Goal: Transaction & Acquisition: Download file/media

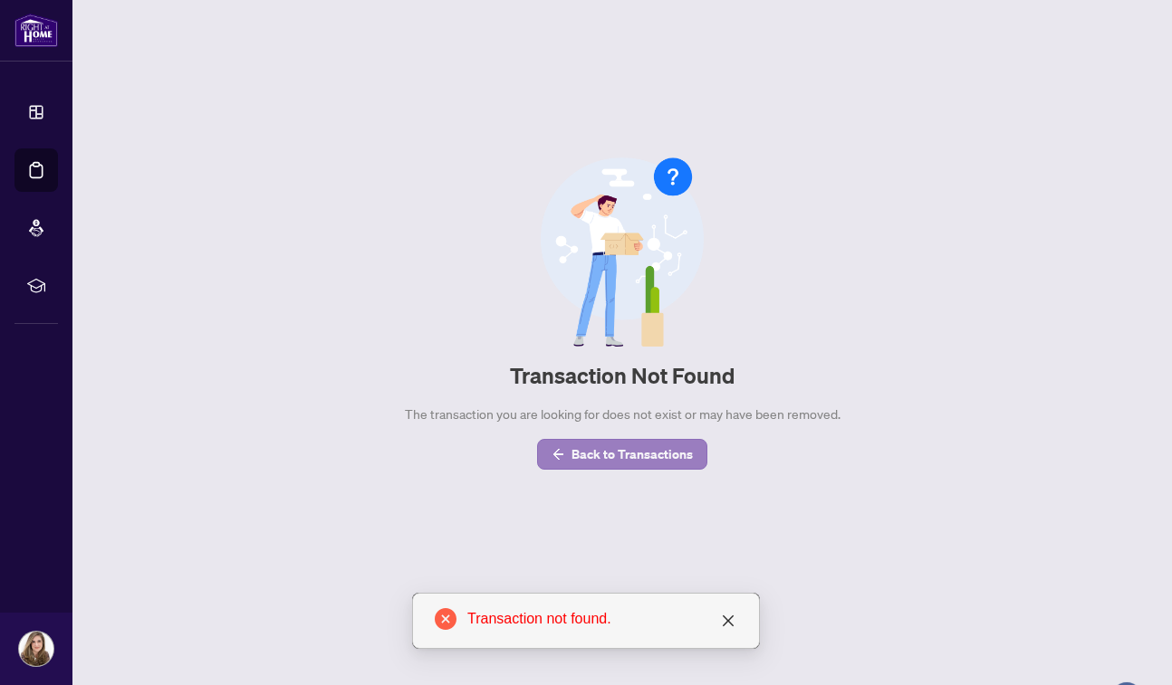
click at [654, 458] on span "Back to Transactions" at bounding box center [631, 454] width 121 height 29
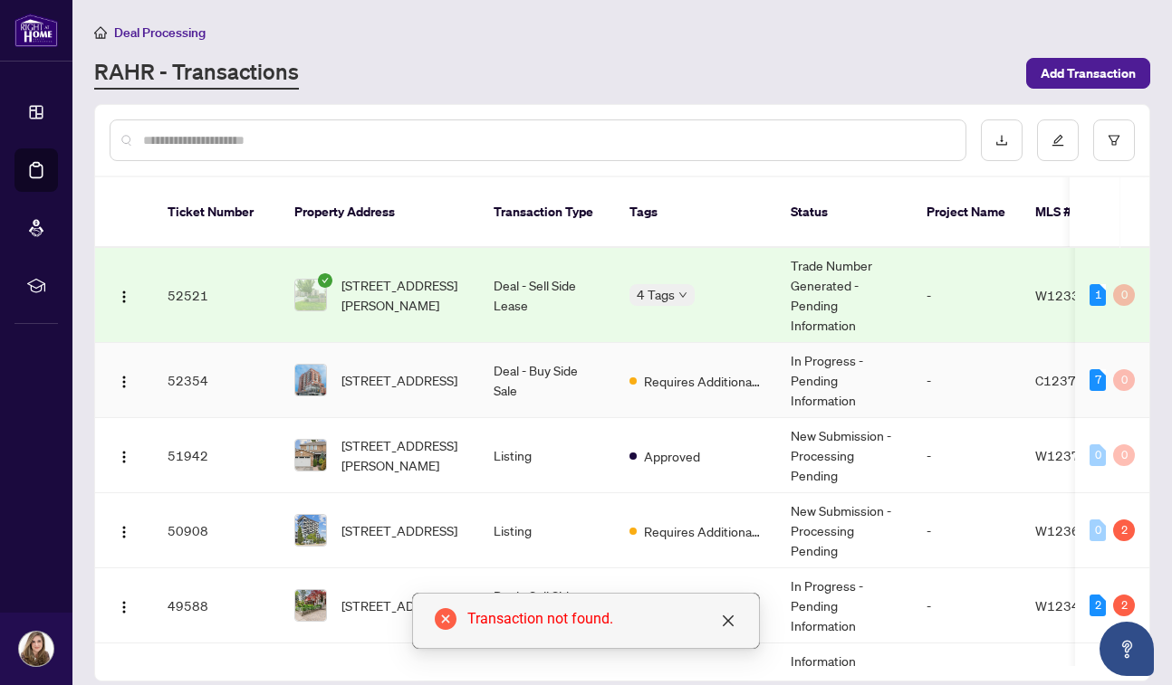
click at [1103, 369] on div "7 0" at bounding box center [1111, 380] width 45 height 22
click at [967, 355] on td "-" at bounding box center [966, 380] width 109 height 75
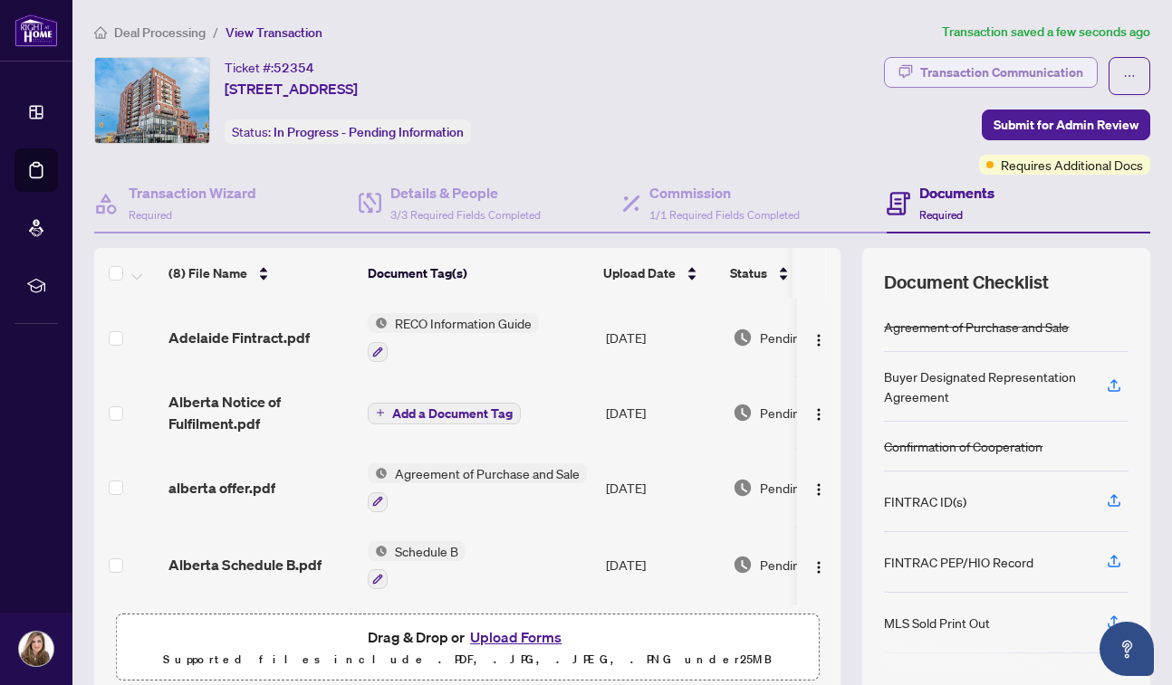
click at [1016, 71] on div "Transaction Communication" at bounding box center [1001, 72] width 163 height 29
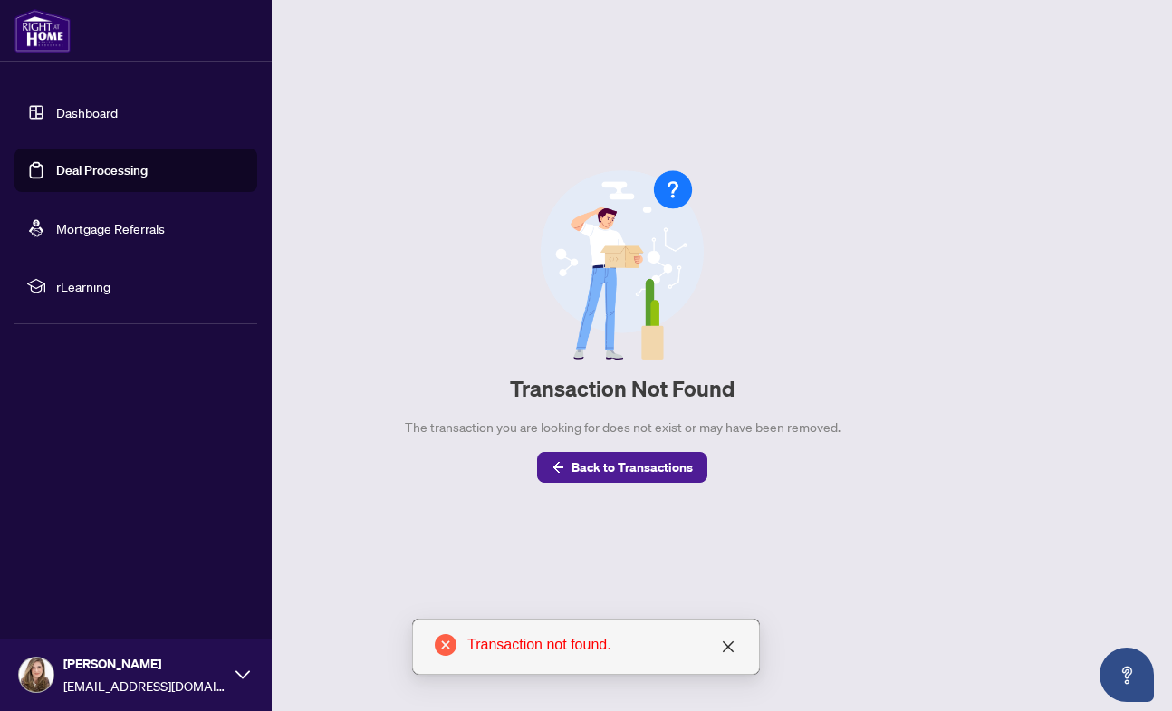
click at [56, 176] on link "Deal Processing" at bounding box center [101, 170] width 91 height 16
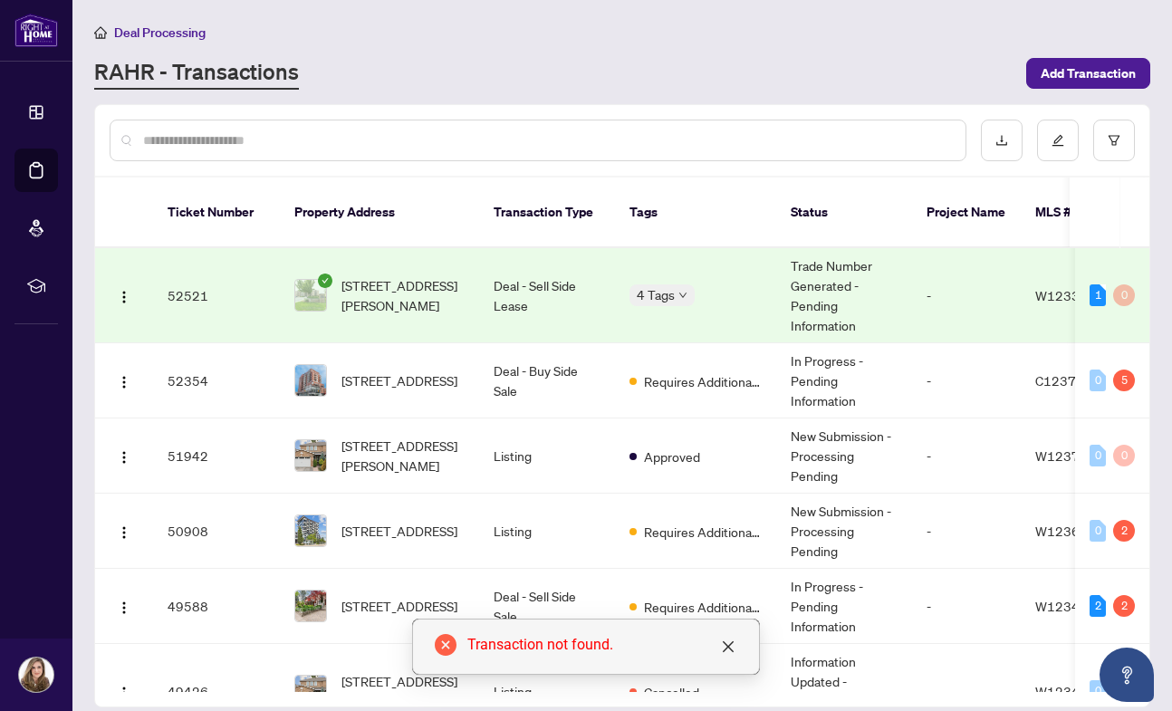
click at [738, 188] on th "Tags" at bounding box center [695, 212] width 161 height 71
click at [608, 576] on td "Deal - Sell Side Sale" at bounding box center [547, 606] width 136 height 75
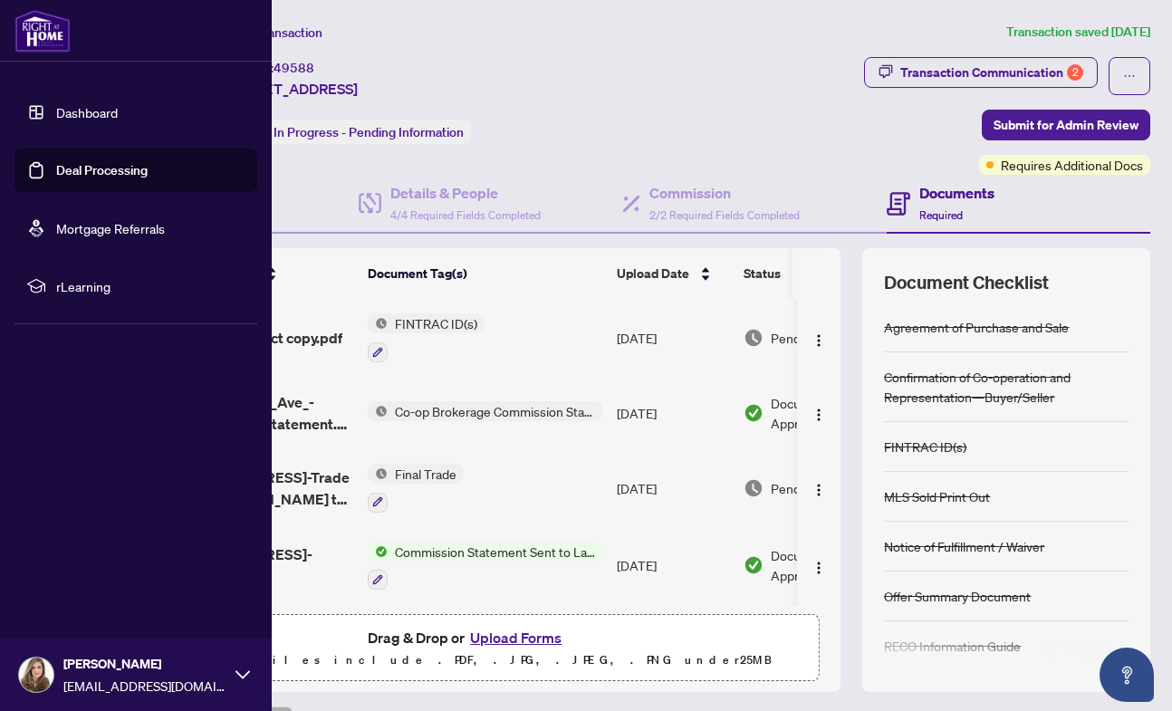
click at [56, 177] on link "Deal Processing" at bounding box center [101, 170] width 91 height 16
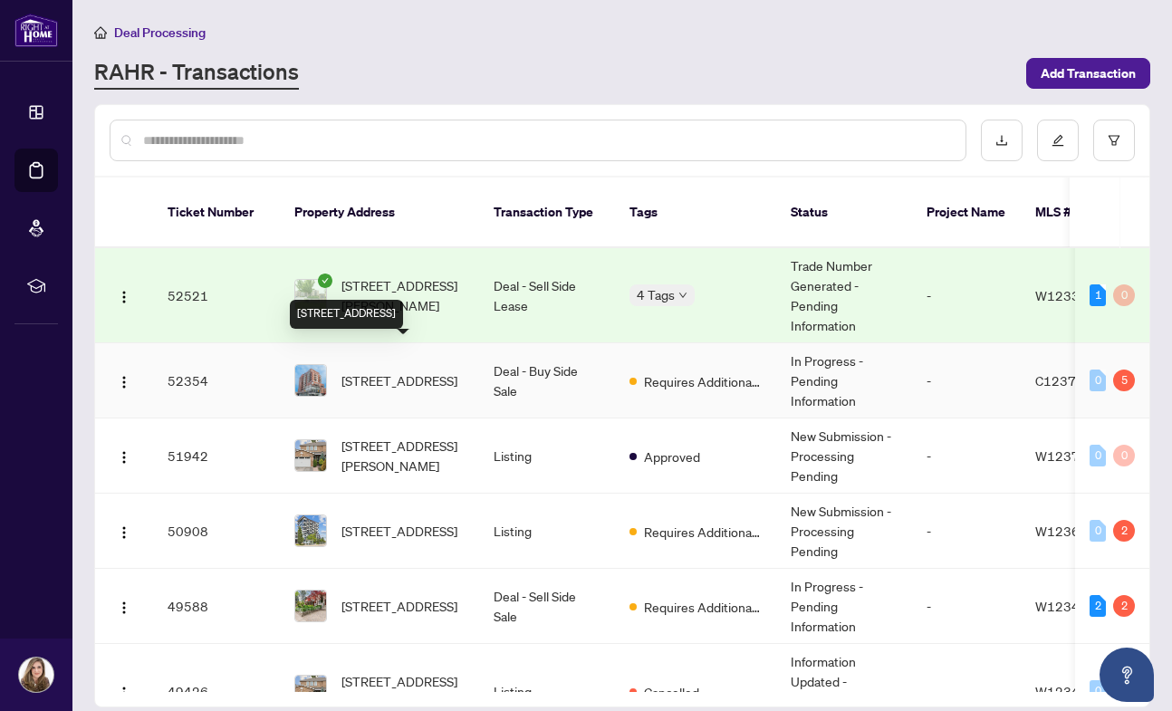
click at [398, 371] on span "[STREET_ADDRESS]" at bounding box center [399, 380] width 116 height 20
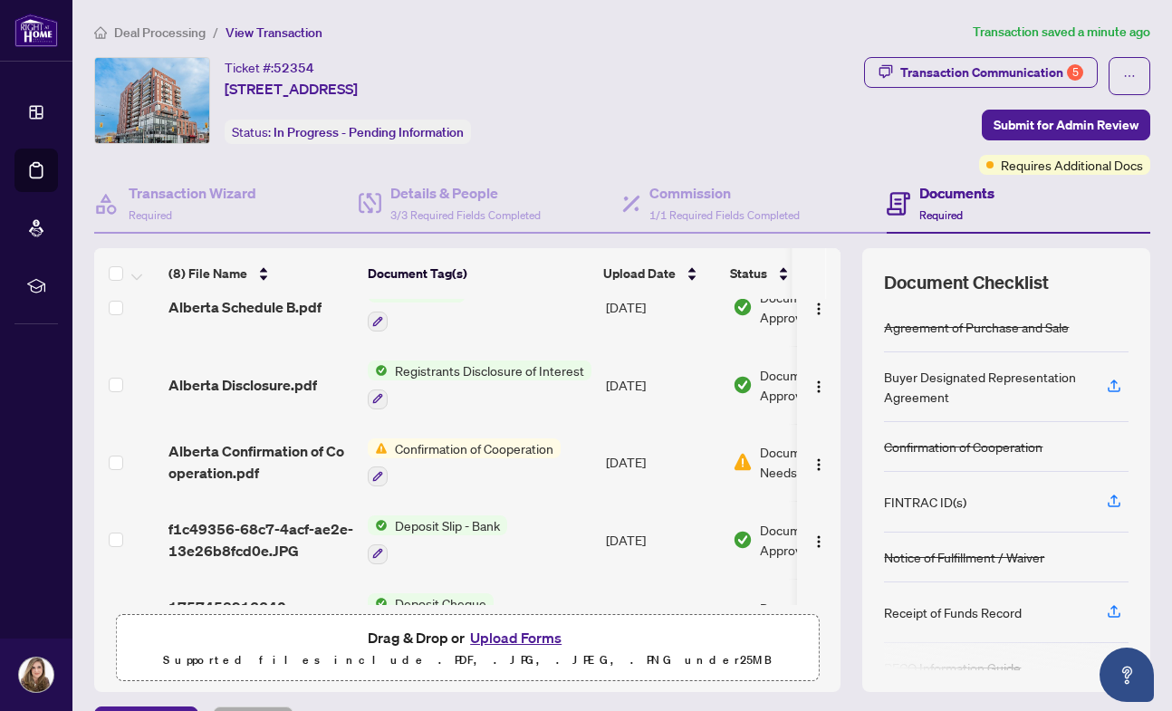
scroll to position [323, 0]
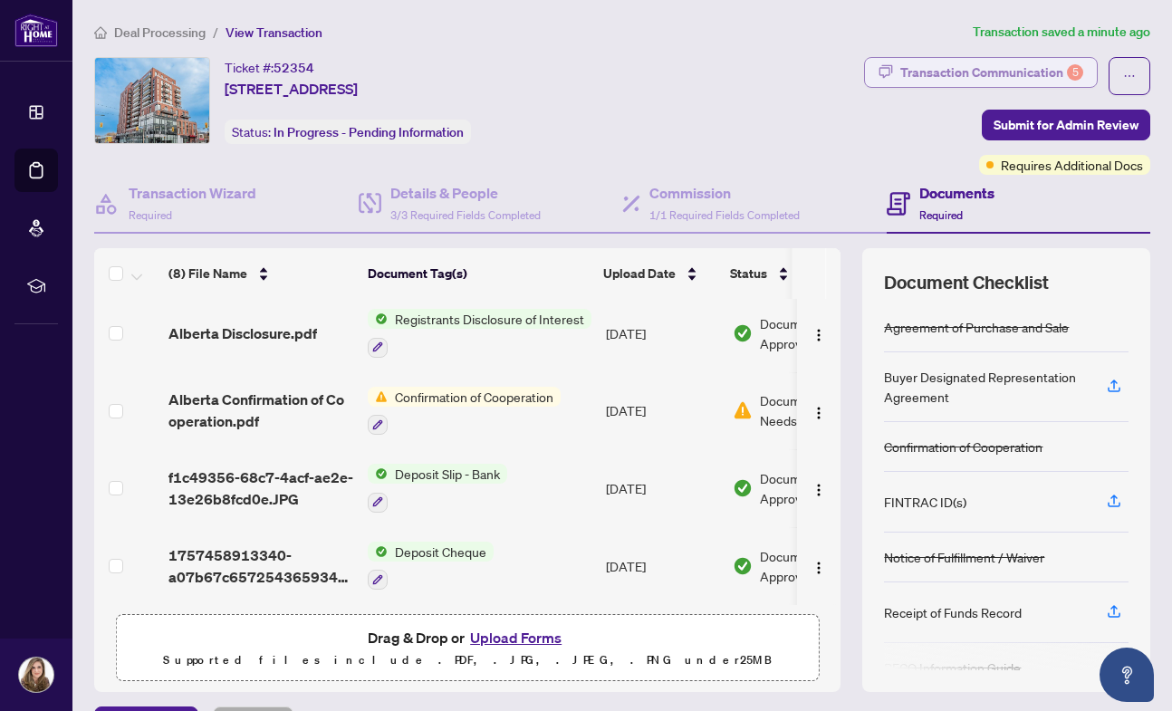
click at [984, 74] on div "Transaction Communication 5" at bounding box center [991, 72] width 183 height 29
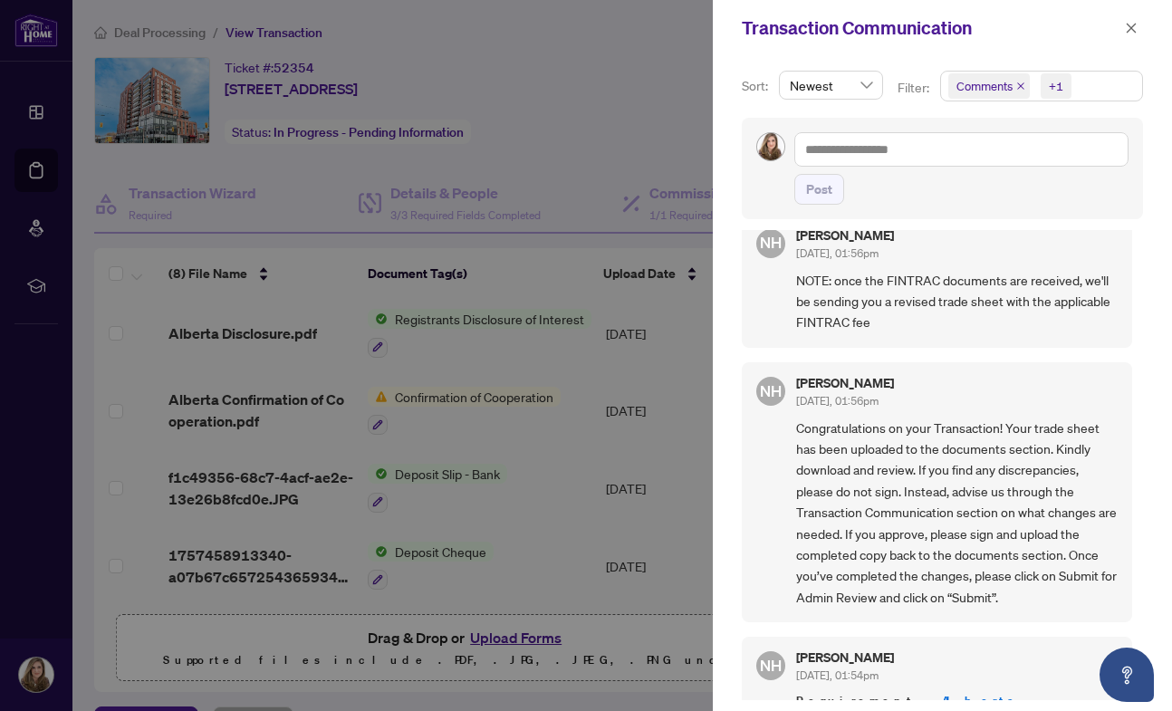
scroll to position [584, 0]
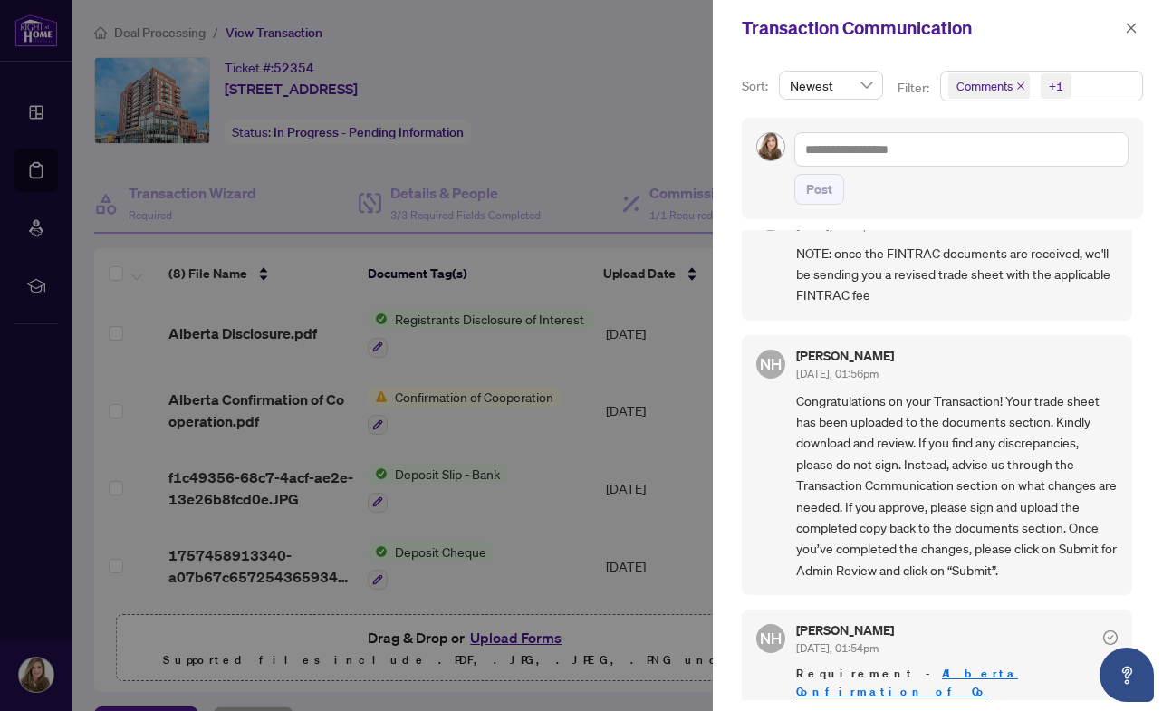
click at [556, 156] on div at bounding box center [586, 355] width 1172 height 711
click at [1132, 25] on icon "close" at bounding box center [1131, 28] width 13 height 13
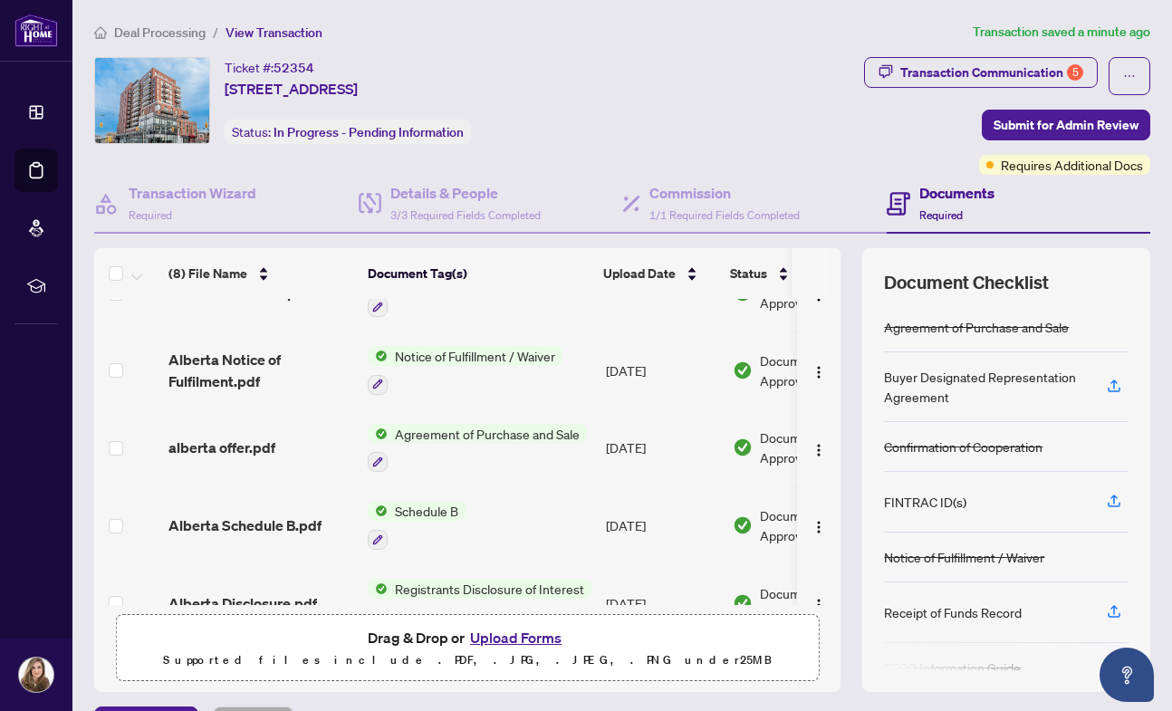
scroll to position [0, 0]
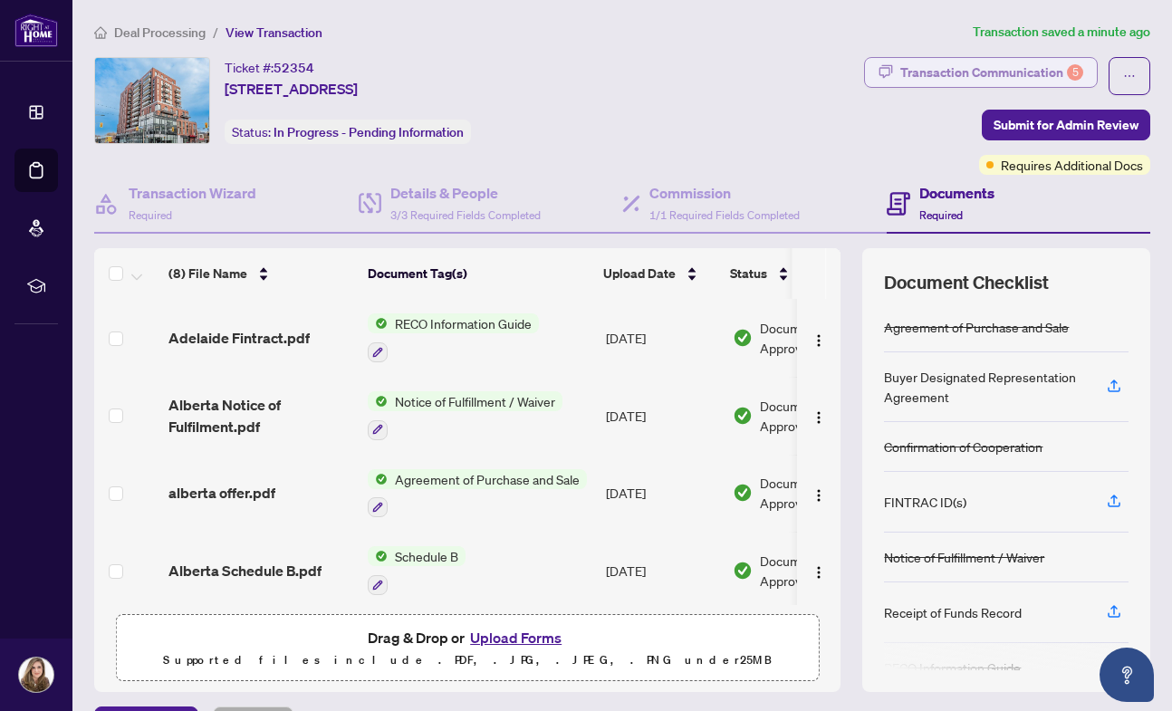
click at [943, 63] on div "Transaction Communication 5" at bounding box center [991, 72] width 183 height 29
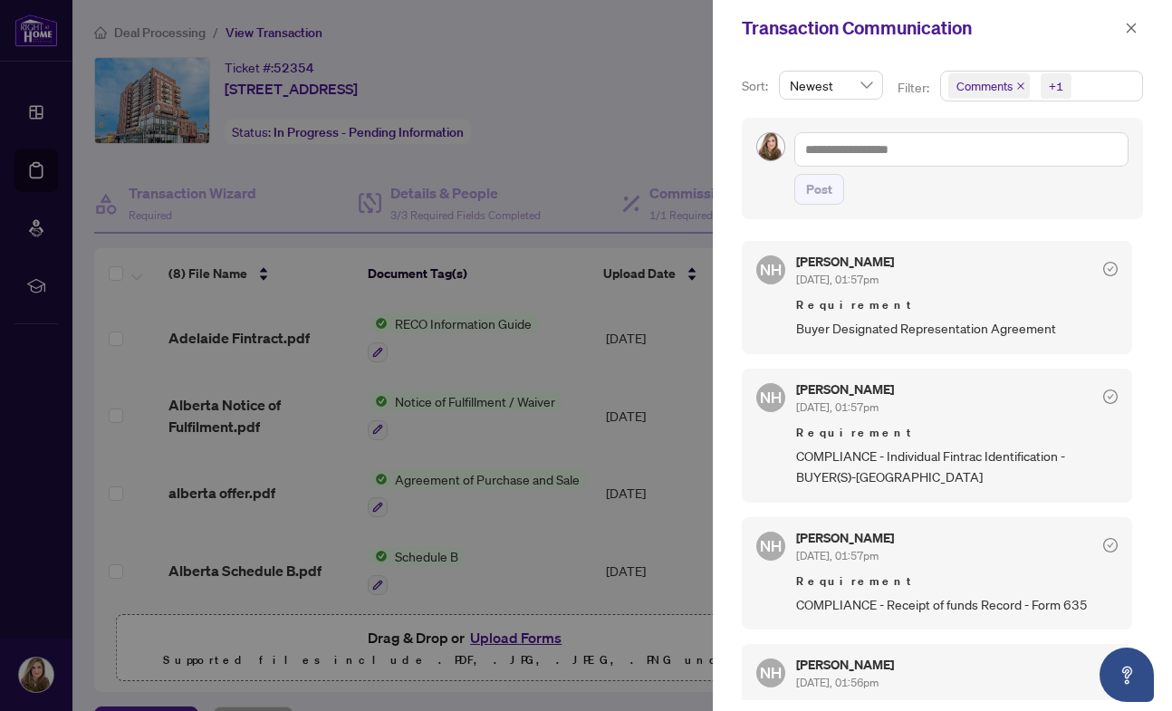
click at [569, 130] on div at bounding box center [586, 355] width 1172 height 711
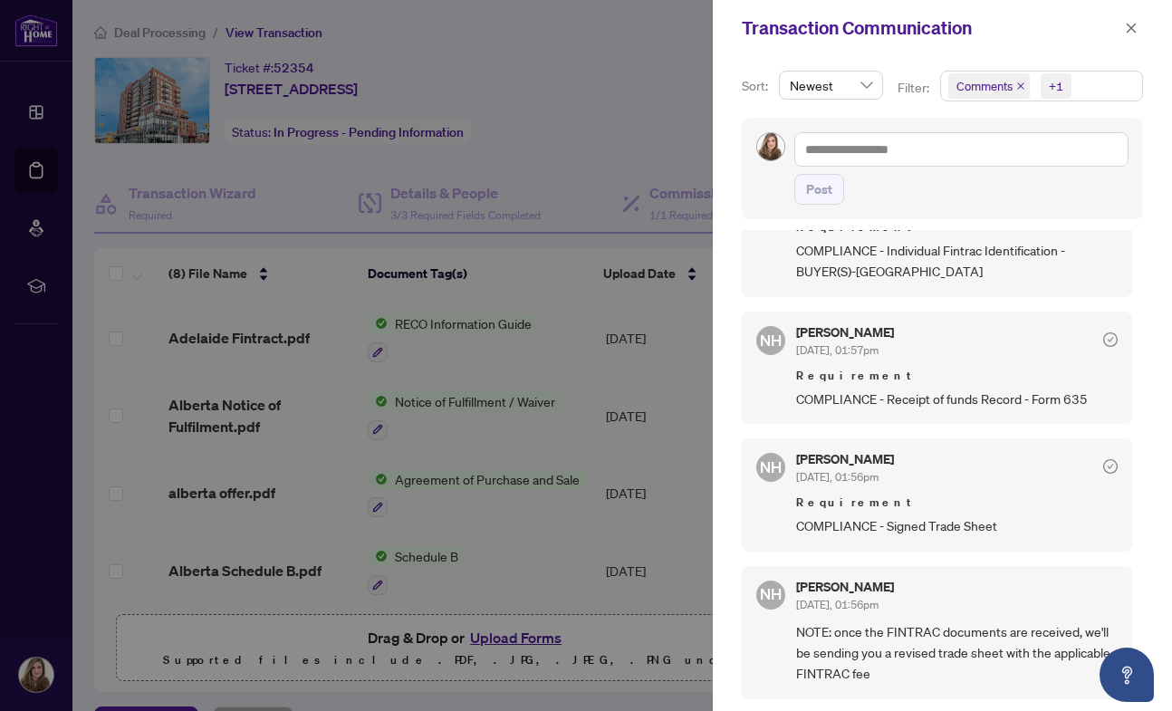
scroll to position [215, 0]
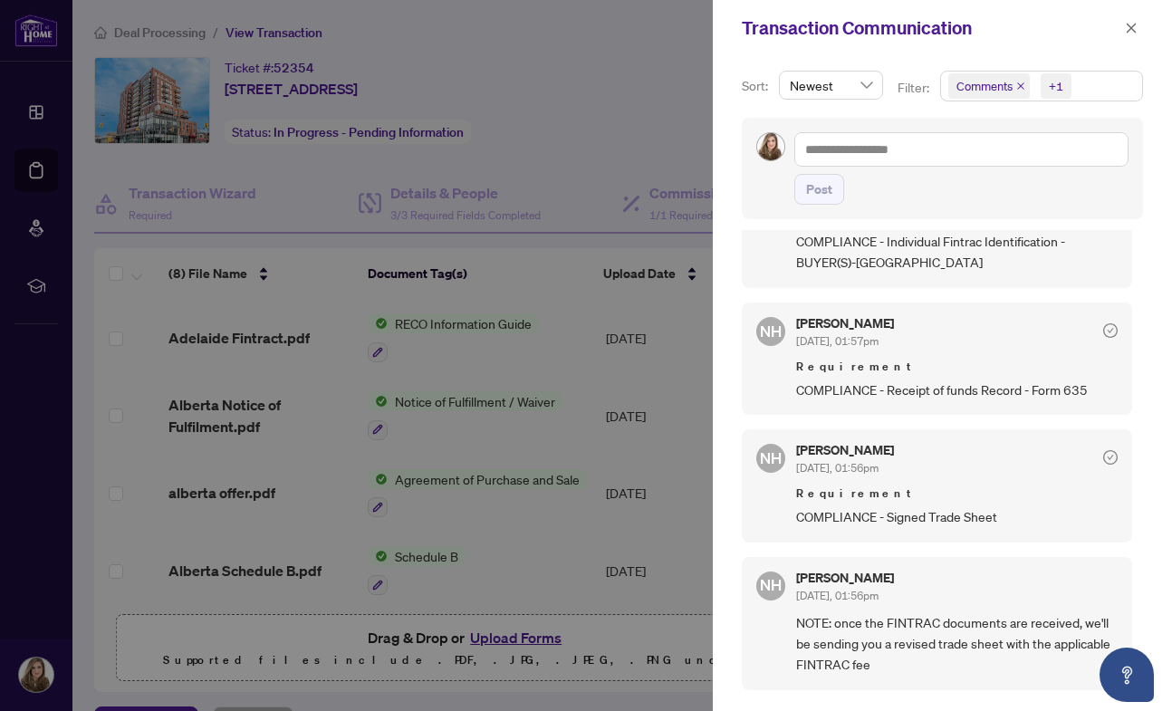
click at [981, 354] on div "[PERSON_NAME] [DATE], 01:57pm Requirement COMPLIANCE - Receipt of funds Record …" at bounding box center [956, 358] width 321 height 83
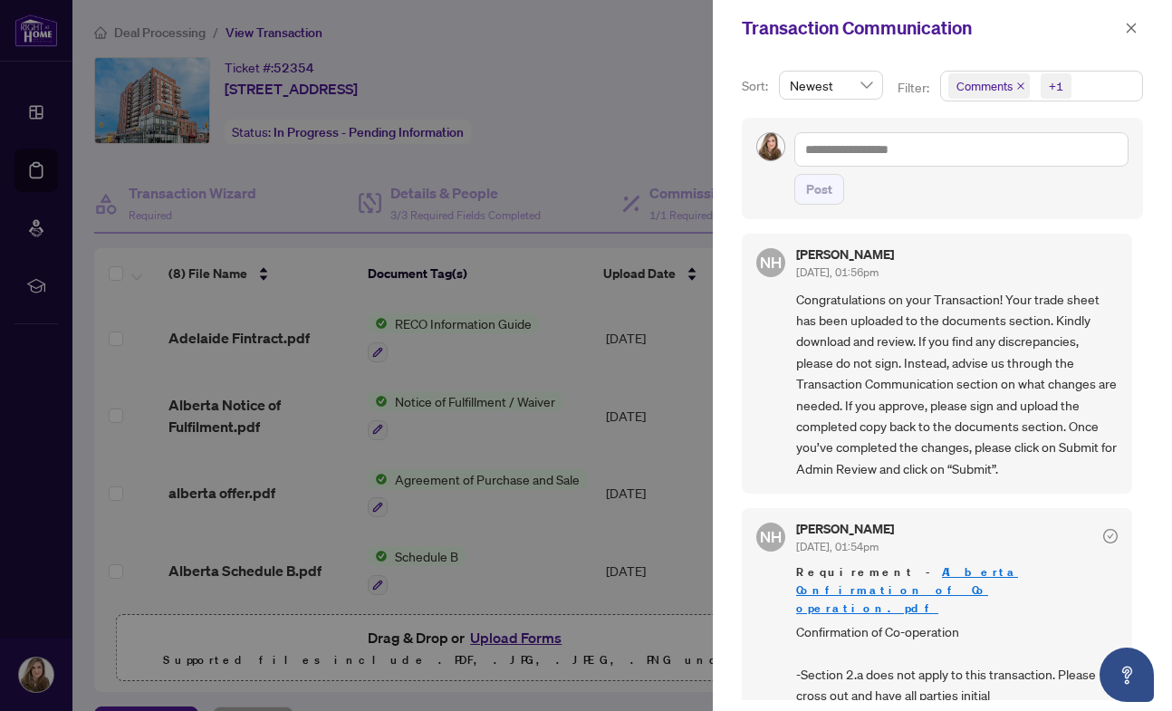
scroll to position [703, 0]
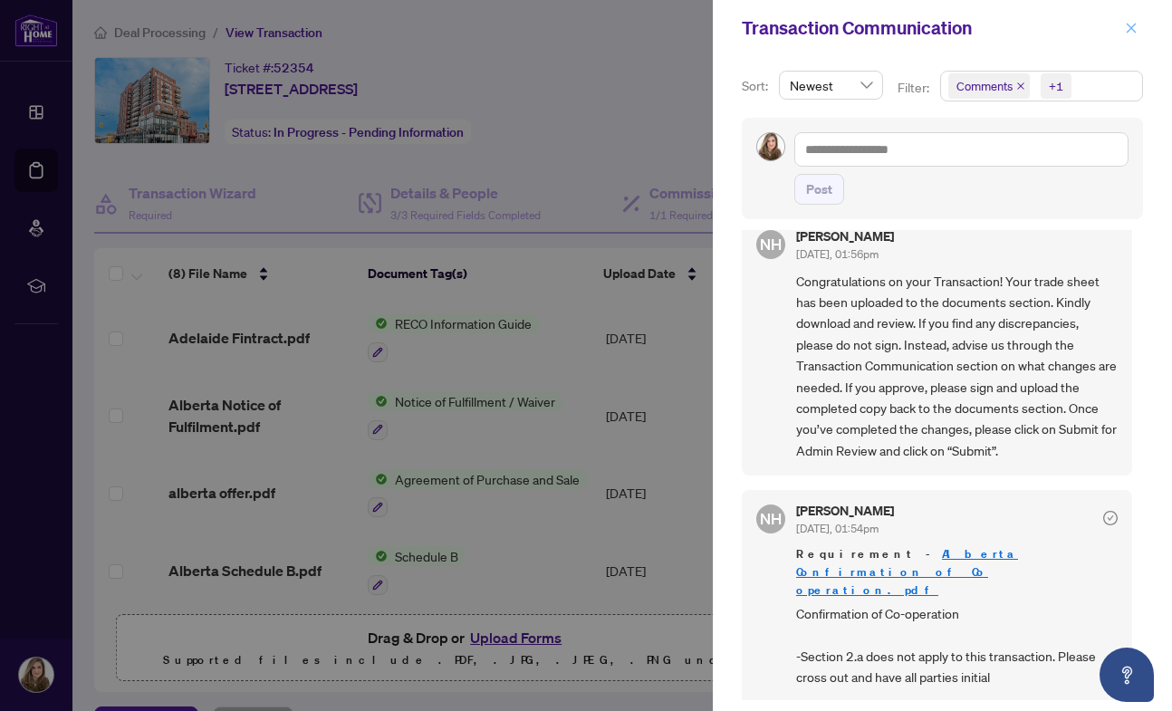
click at [1134, 30] on icon "close" at bounding box center [1131, 28] width 13 height 13
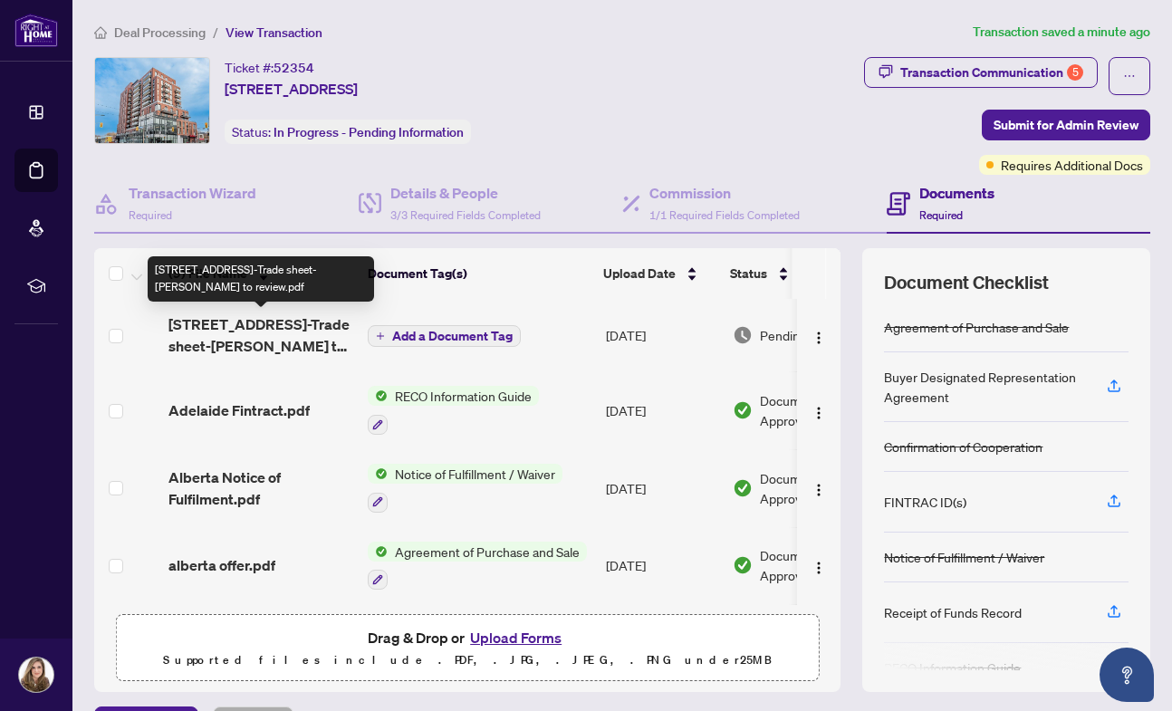
click at [281, 336] on span "185 Alberta Ave 406-Trade sheet-Amanda to review.pdf" at bounding box center [260, 334] width 185 height 43
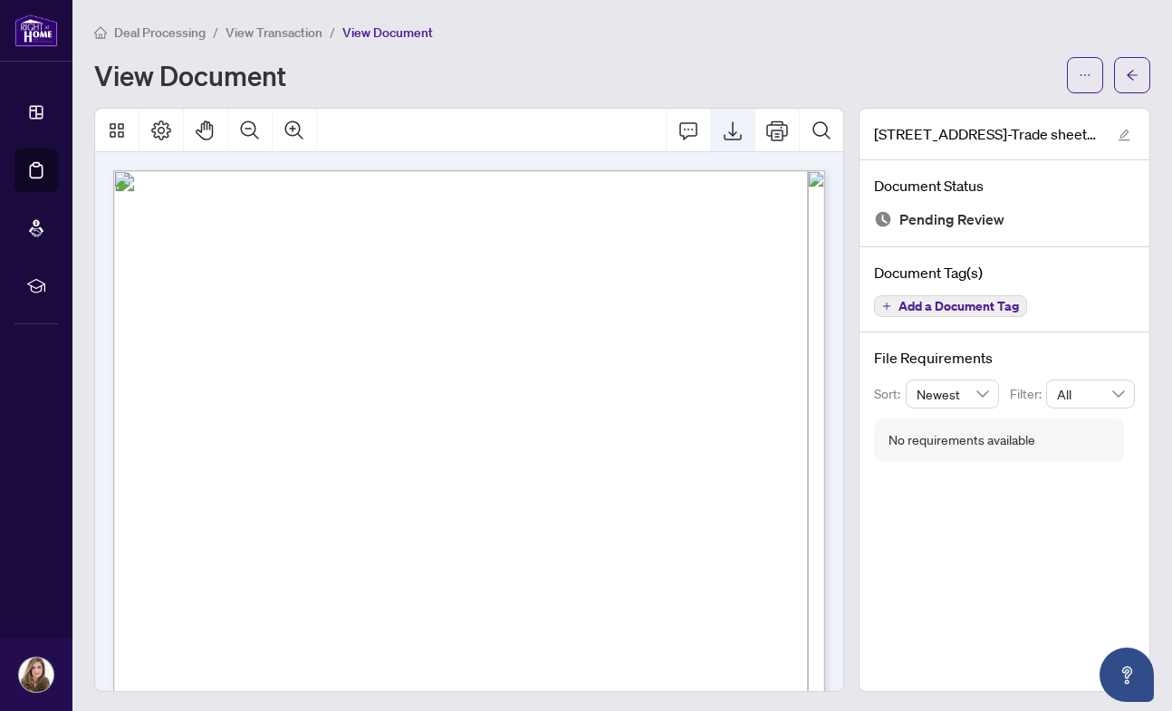
click at [739, 130] on icon "Export" at bounding box center [733, 131] width 22 height 22
click at [1119, 70] on button "button" at bounding box center [1132, 75] width 36 height 36
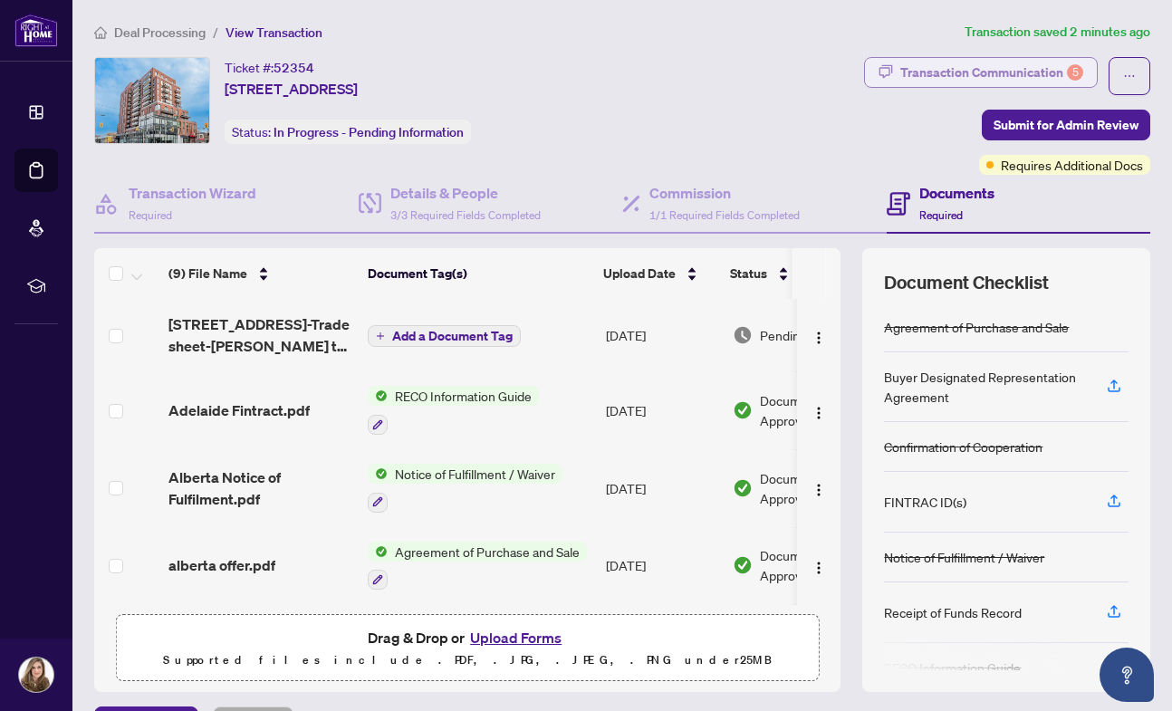
click at [1046, 69] on div "Transaction Communication 5" at bounding box center [991, 72] width 183 height 29
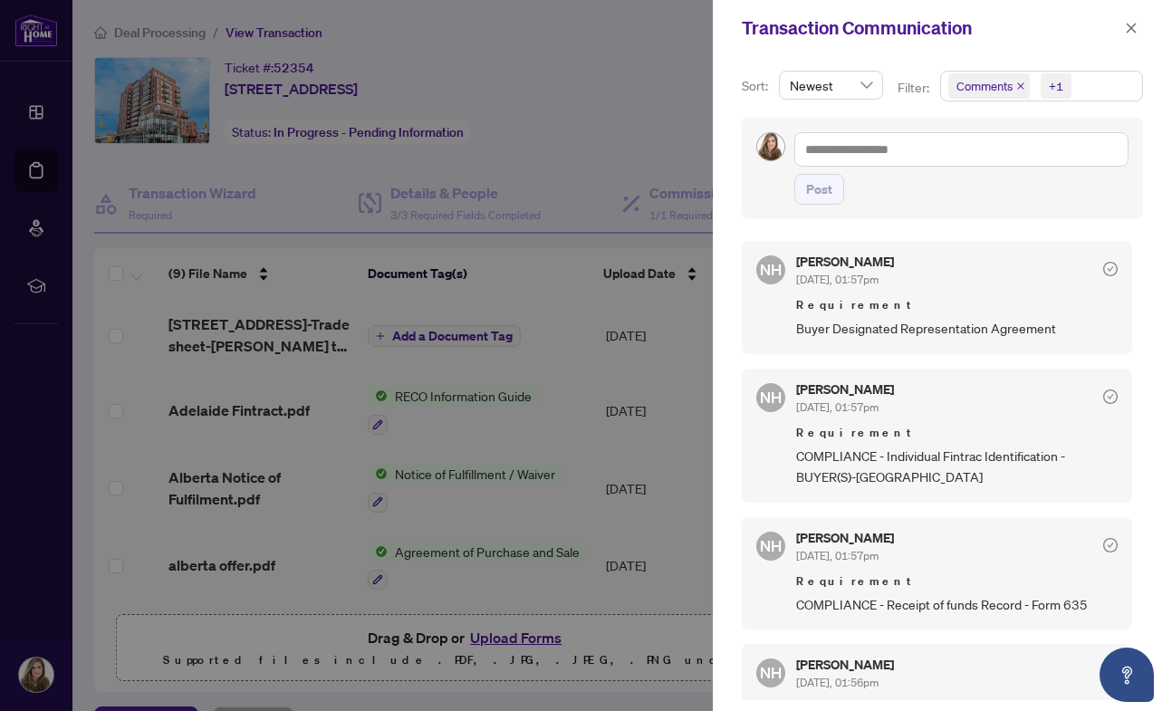
click at [1143, 31] on div "Transaction Communication" at bounding box center [942, 28] width 459 height 56
click at [1134, 28] on icon "close" at bounding box center [1131, 28] width 13 height 13
